Goal: Information Seeking & Learning: Learn about a topic

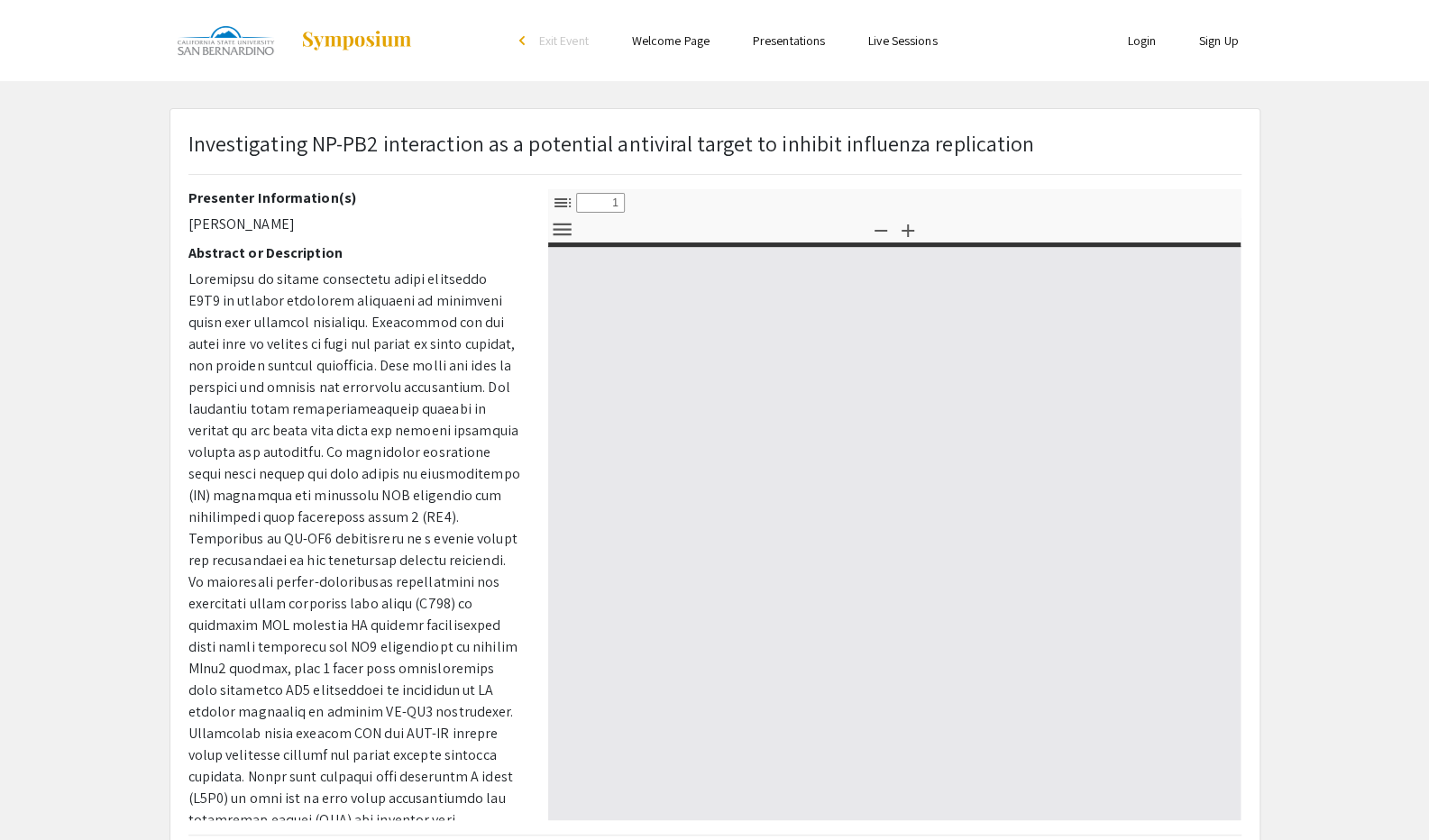
select select "custom"
type input "0"
select select "custom"
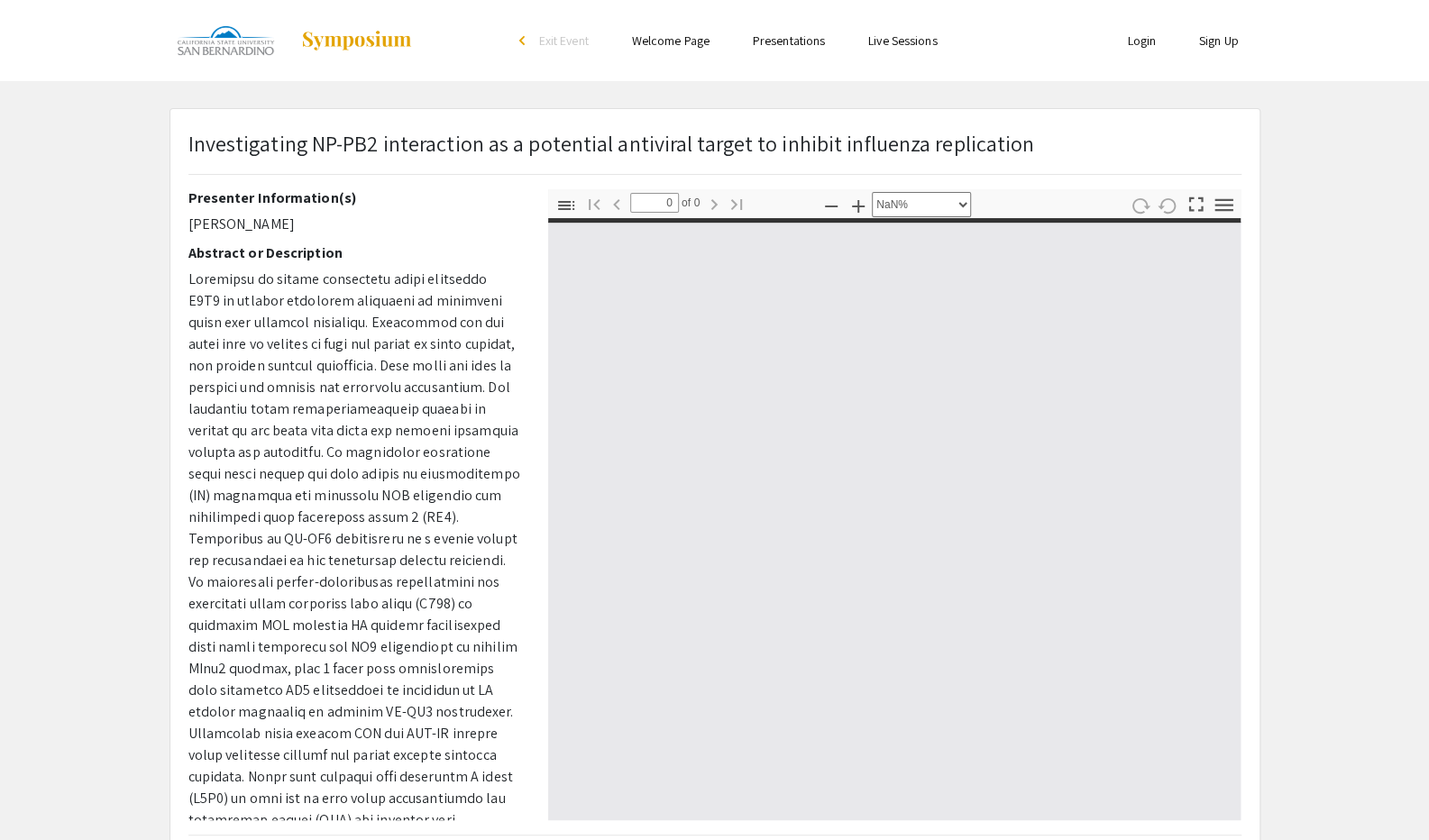
type input "1"
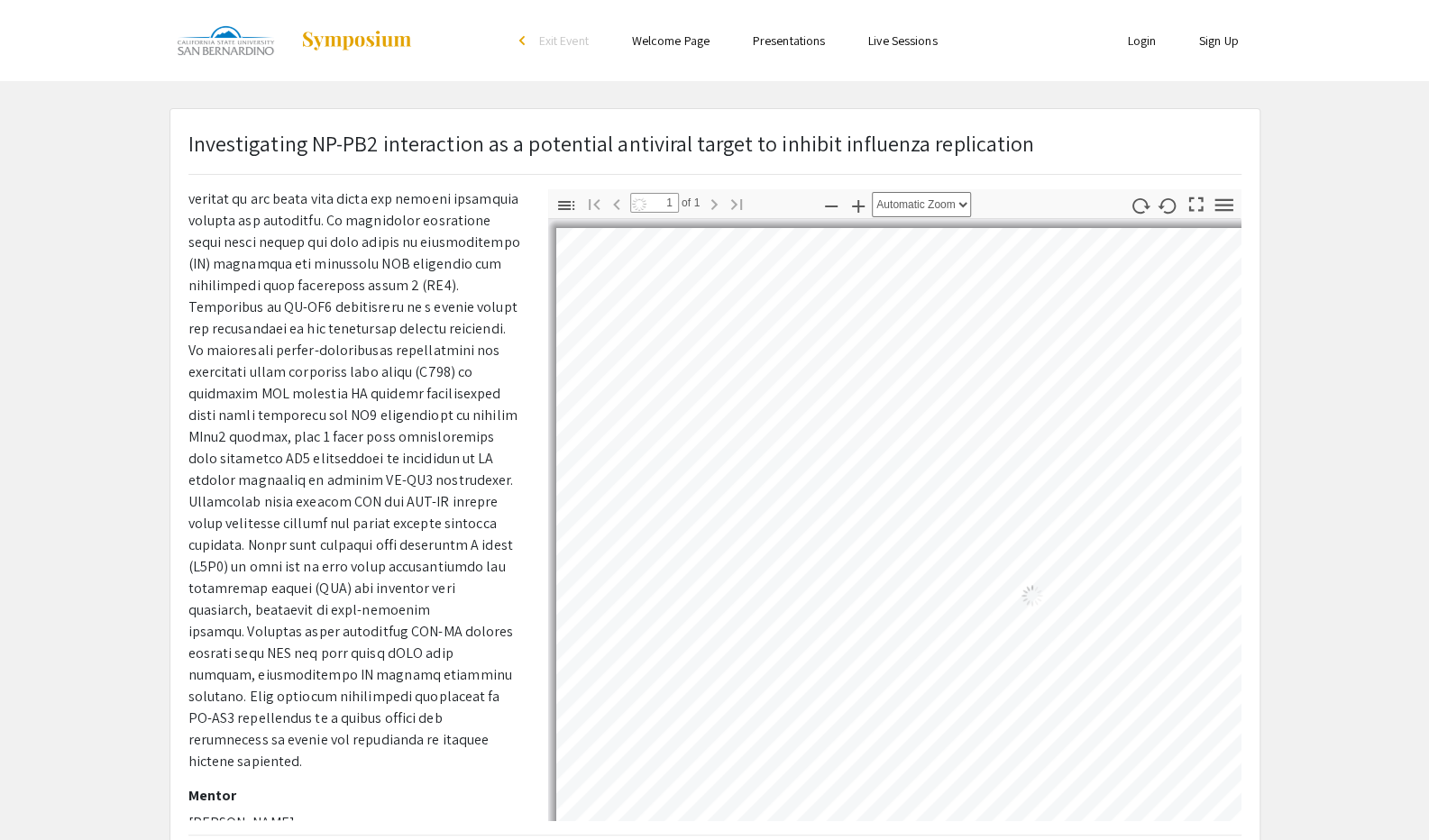
select select "auto"
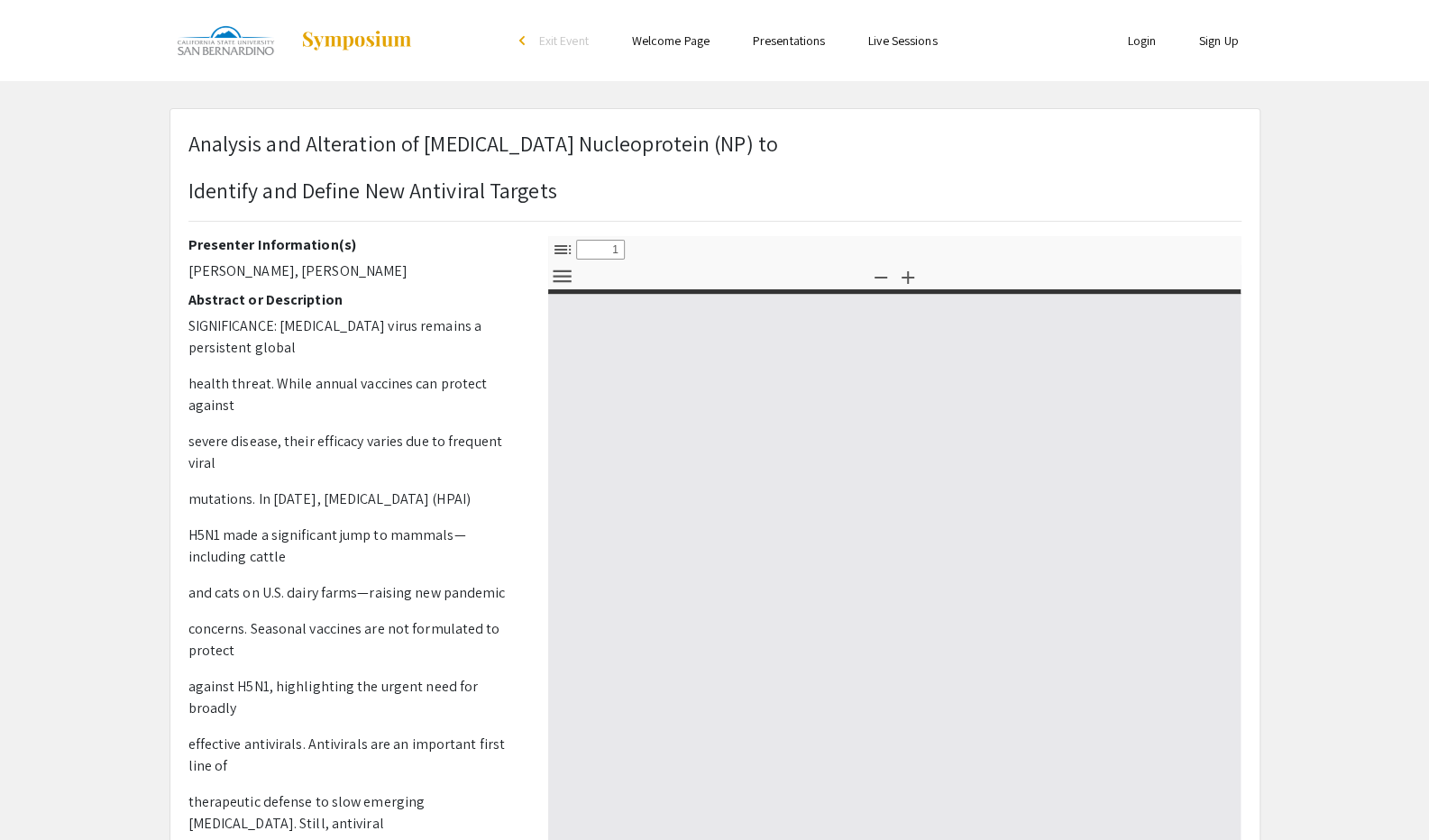
select select "custom"
type input "0"
select select "custom"
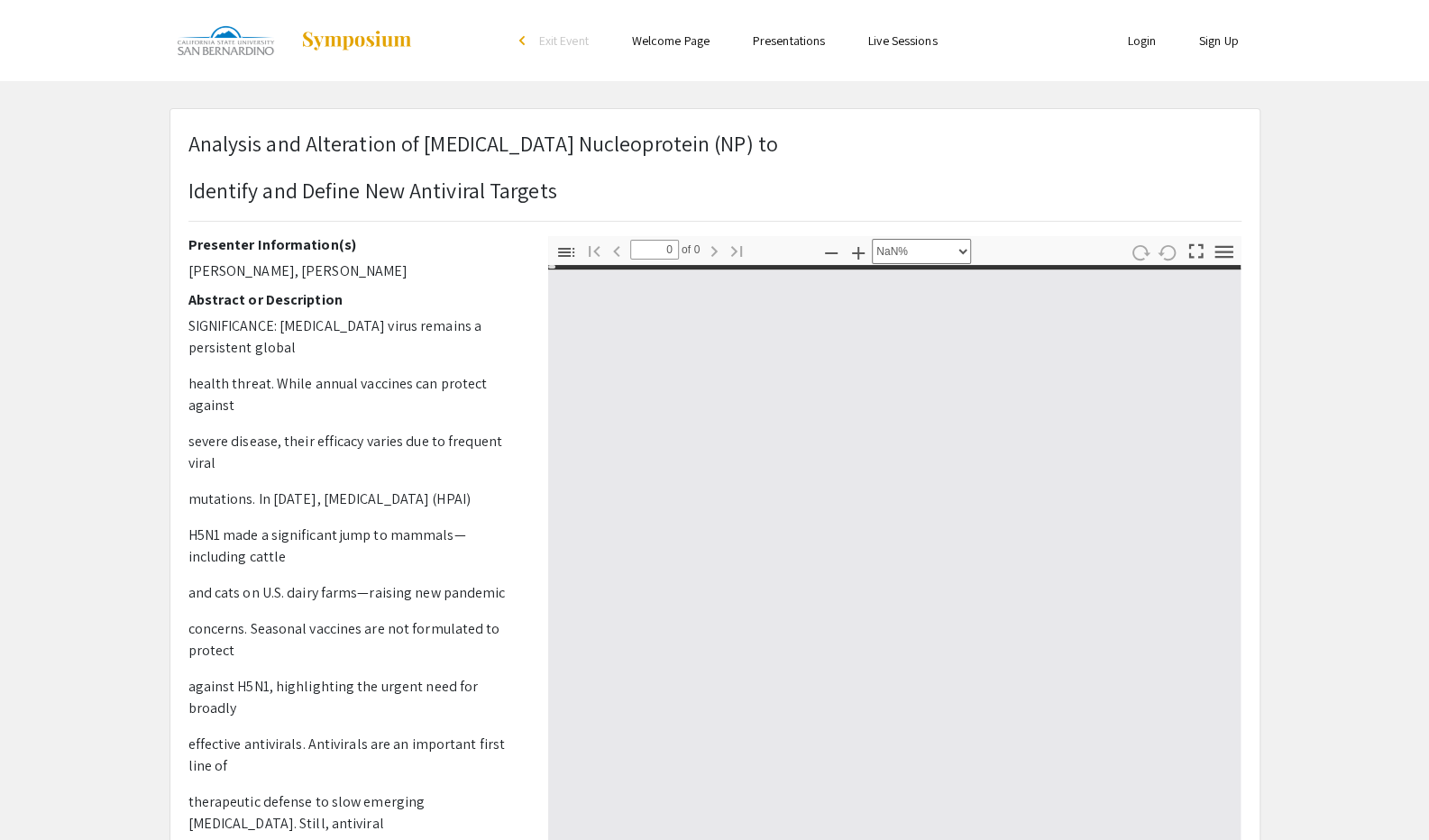
type input "1"
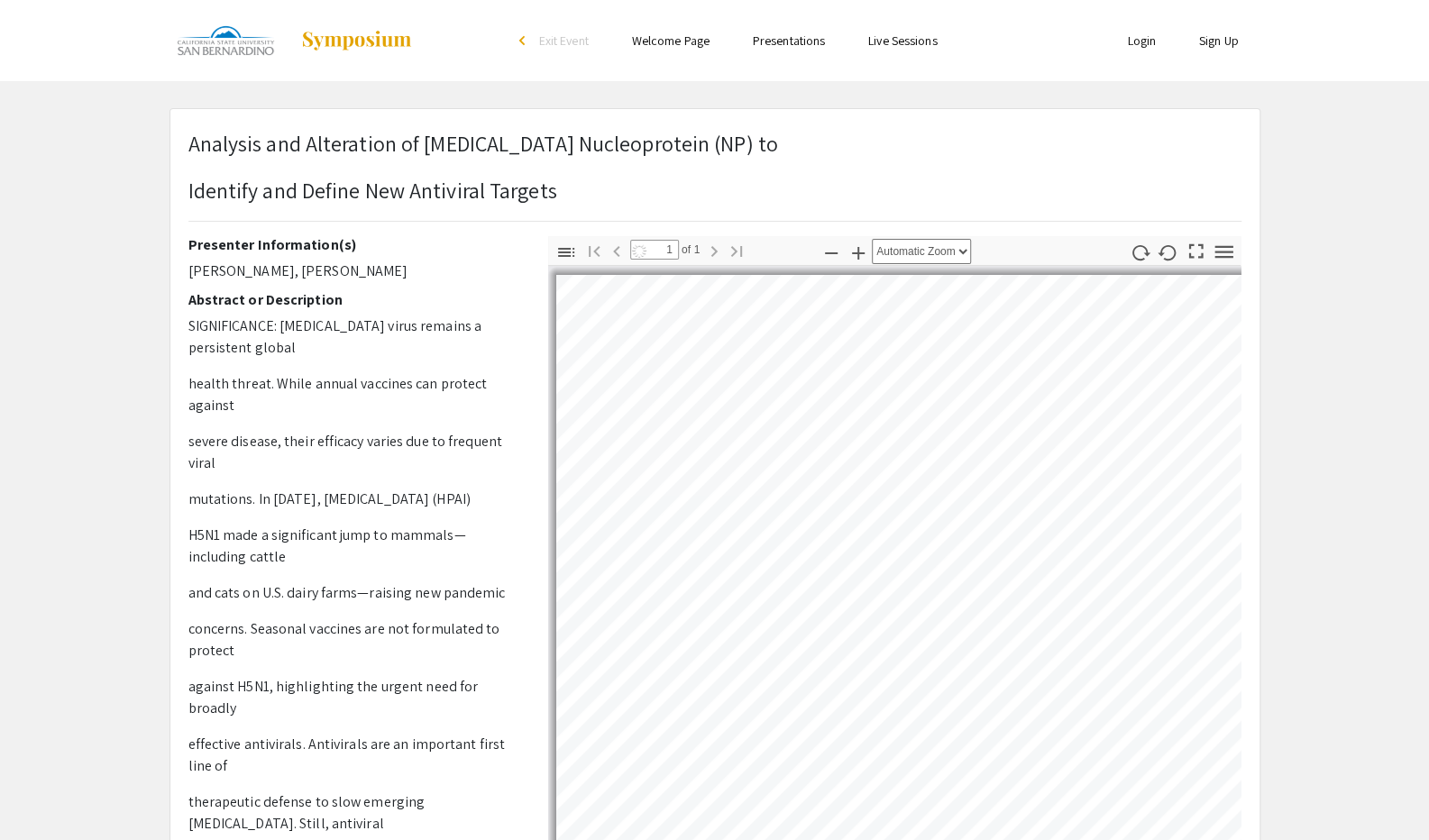
select select "auto"
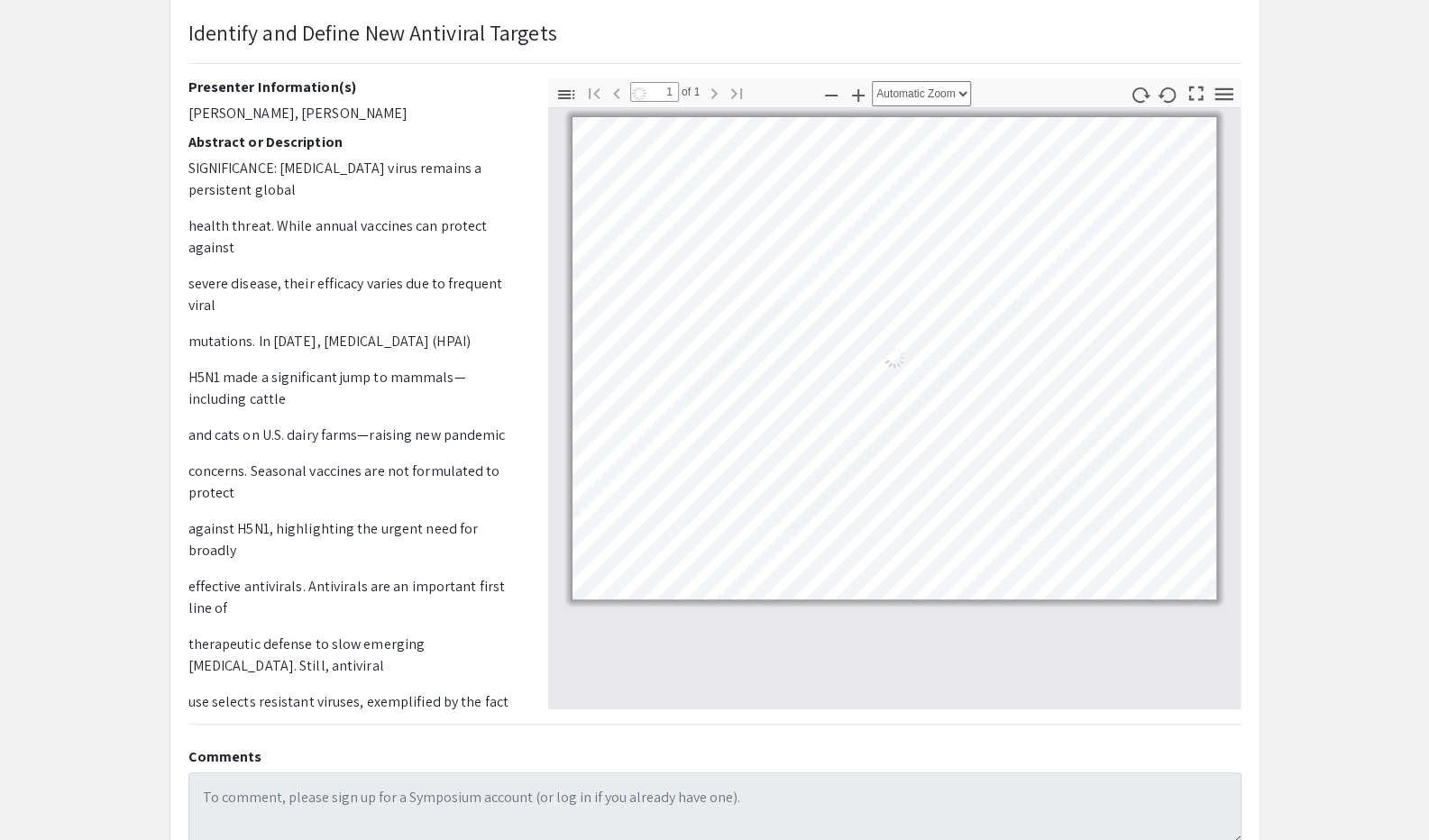
scroll to position [152, 0]
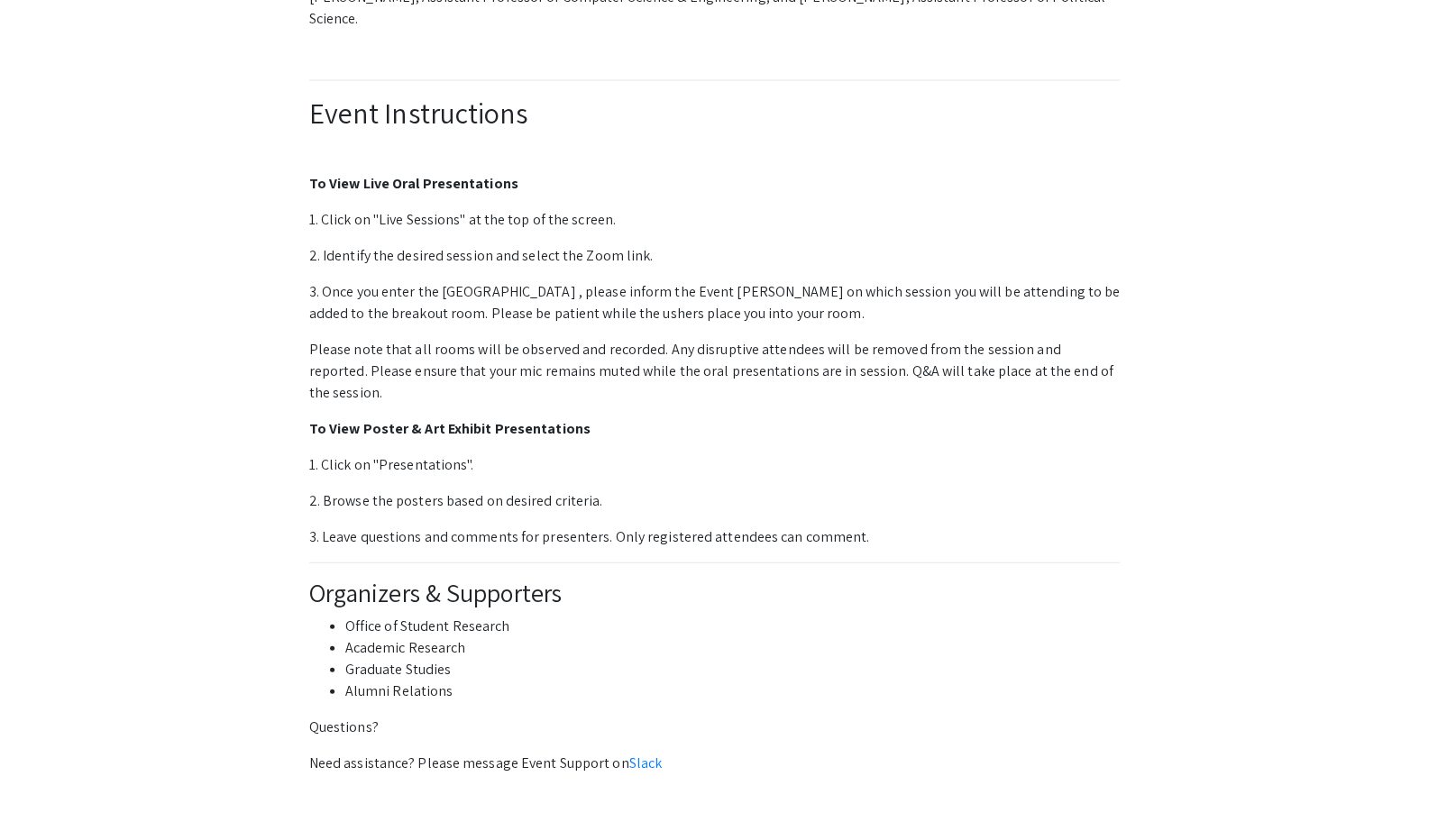
scroll to position [2295, 0]
